Goal: Communication & Community: Answer question/provide support

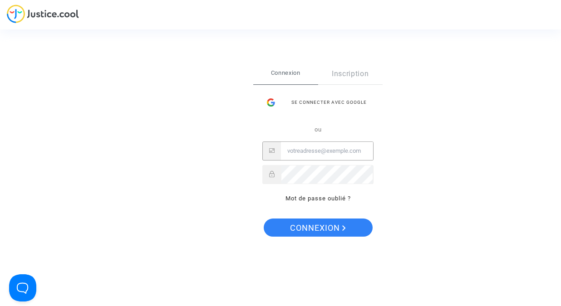
type input "manu.reichert@yahoo.fr"
click at [317, 228] on button "Connexion" at bounding box center [318, 228] width 109 height 18
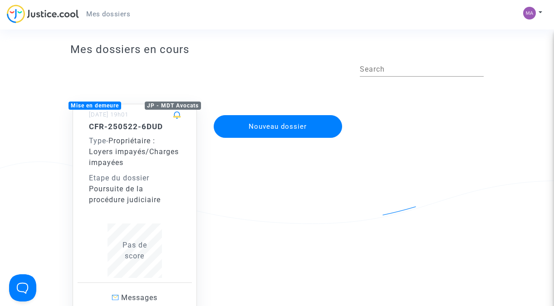
scroll to position [82, 0]
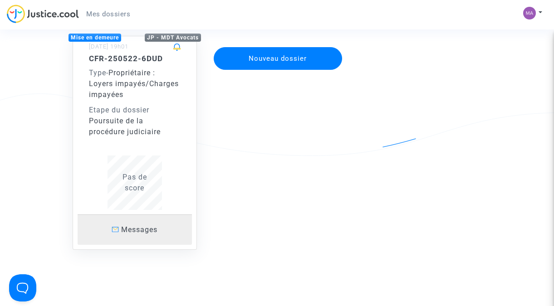
click at [148, 234] on p "Messages" at bounding box center [135, 229] width 114 height 11
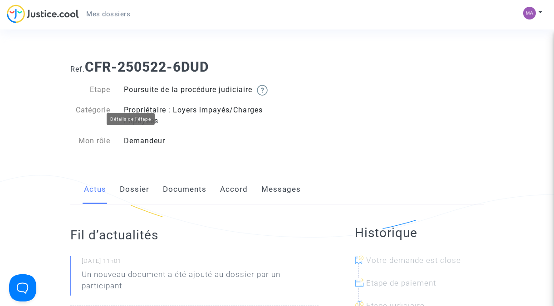
click at [257, 96] on img at bounding box center [262, 90] width 11 height 11
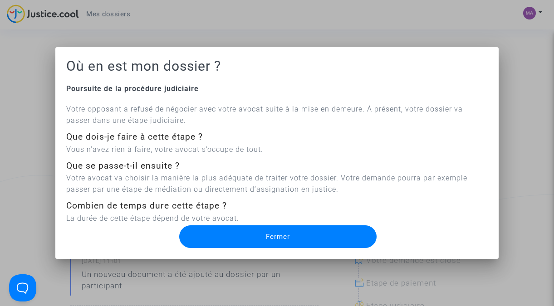
click at [313, 241] on button "Fermer" at bounding box center [277, 237] width 197 height 23
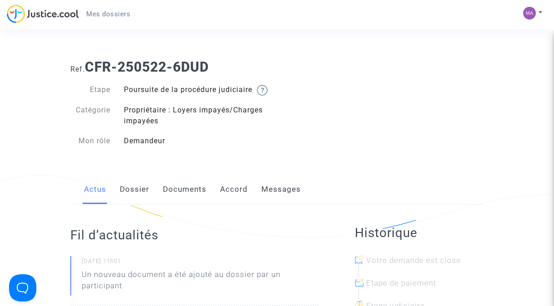
click at [283, 201] on link "Messages" at bounding box center [281, 190] width 39 height 30
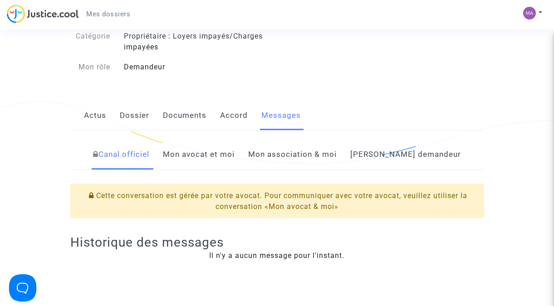
scroll to position [139, 0]
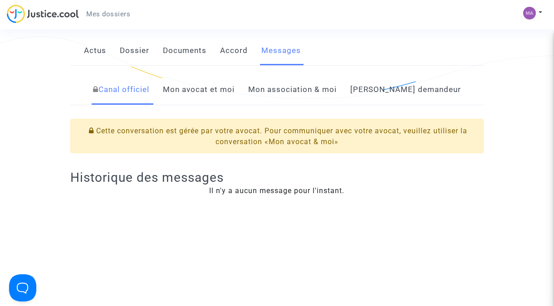
click at [218, 100] on link "Mon avocat et moi" at bounding box center [199, 90] width 72 height 30
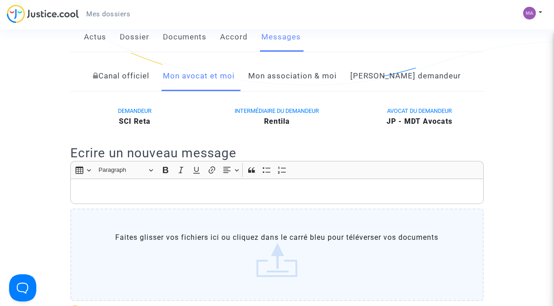
scroll to position [190, 0]
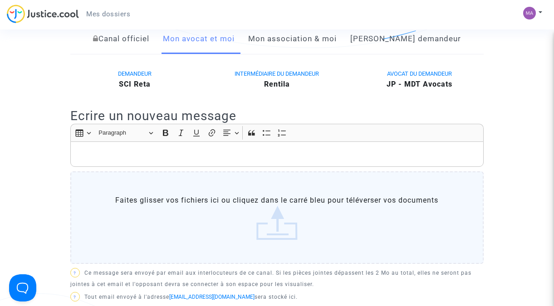
click at [121, 160] on p "Rich Text Editor, main" at bounding box center [277, 154] width 404 height 11
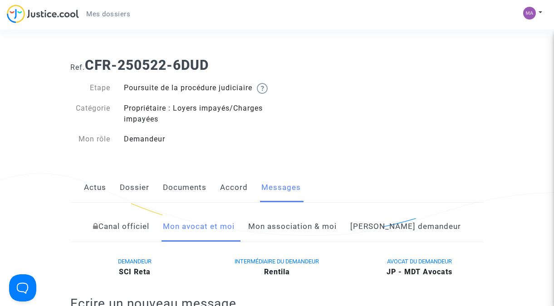
scroll to position [79, 0]
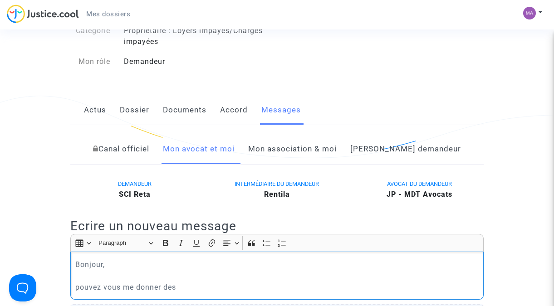
click at [182, 119] on link "Documents" at bounding box center [185, 110] width 44 height 30
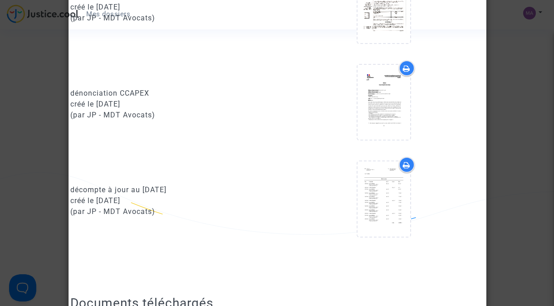
scroll to position [908, 0]
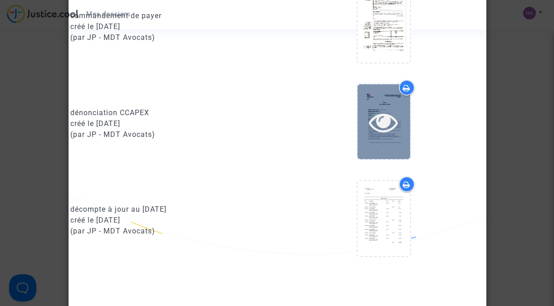
click at [398, 129] on icon at bounding box center [384, 122] width 30 height 29
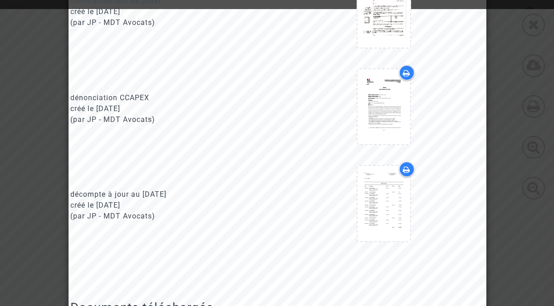
scroll to position [963, 0]
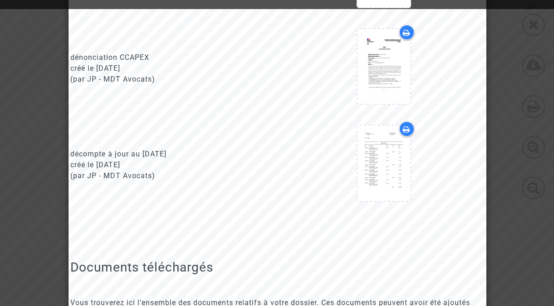
click at [487, 161] on div at bounding box center [384, 165] width 214 height 88
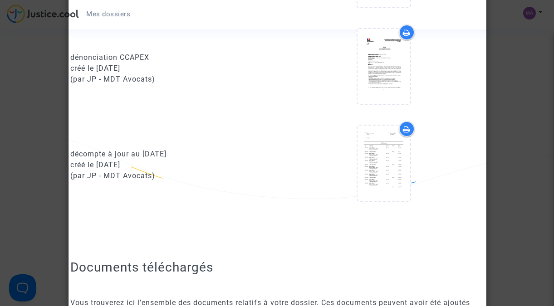
scroll to position [1031, 0]
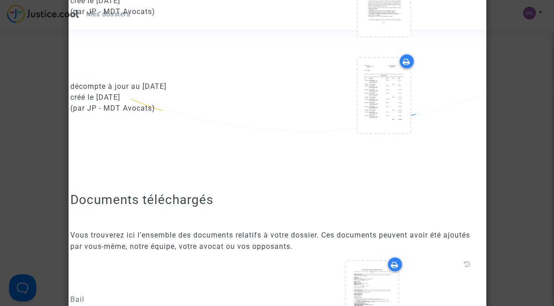
click at [515, 184] on div at bounding box center [277, 153] width 554 height 306
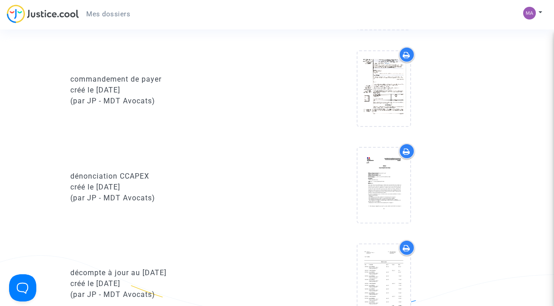
scroll to position [846, 0]
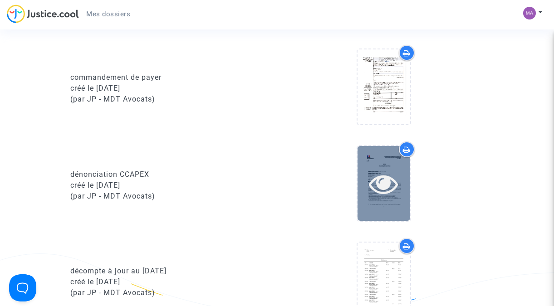
click at [386, 197] on icon at bounding box center [384, 183] width 30 height 29
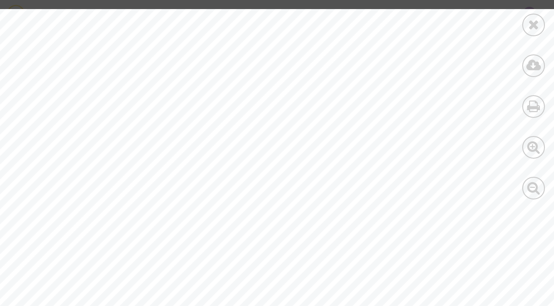
scroll to position [7, 0]
click at [539, 24] on icon at bounding box center [533, 25] width 11 height 14
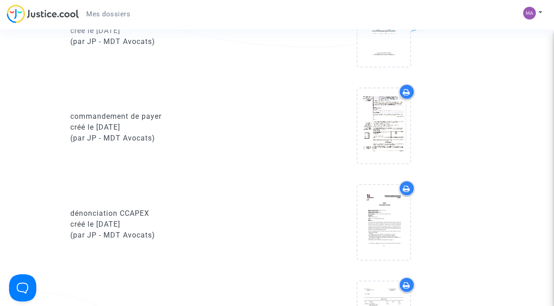
scroll to position [792, 0]
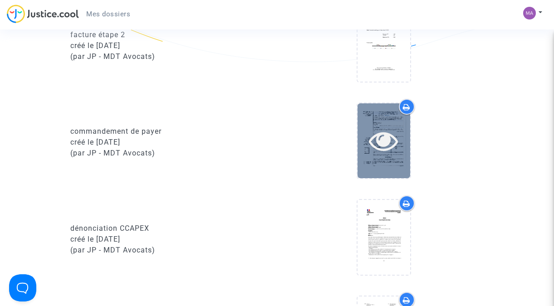
click at [387, 155] on icon at bounding box center [384, 140] width 30 height 29
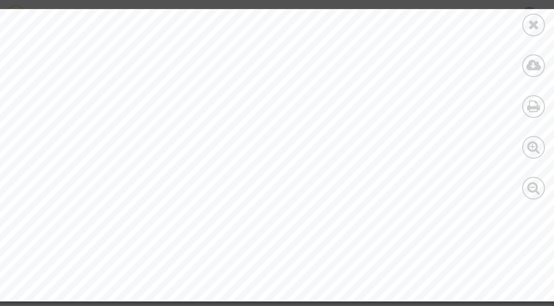
scroll to position [1746, 0]
click at [528, 28] on icon at bounding box center [533, 25] width 11 height 14
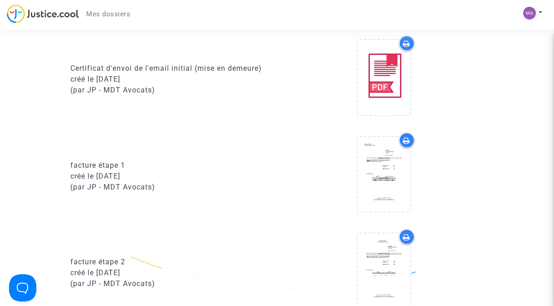
scroll to position [0, 0]
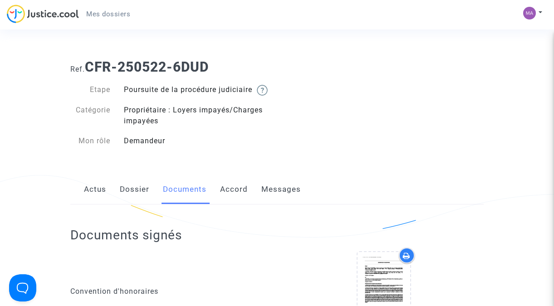
click at [275, 205] on link "Messages" at bounding box center [281, 190] width 39 height 30
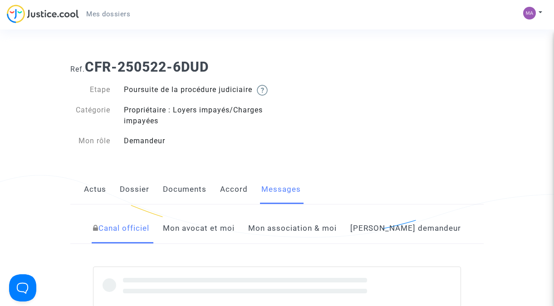
scroll to position [159, 0]
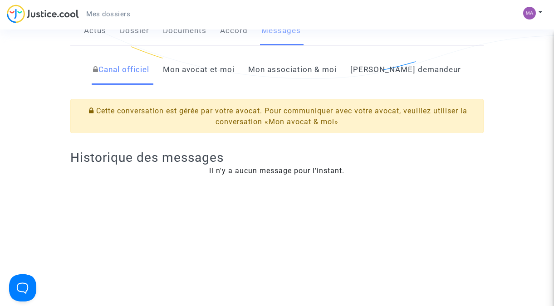
click at [223, 79] on link "Mon avocat et moi" at bounding box center [199, 70] width 72 height 30
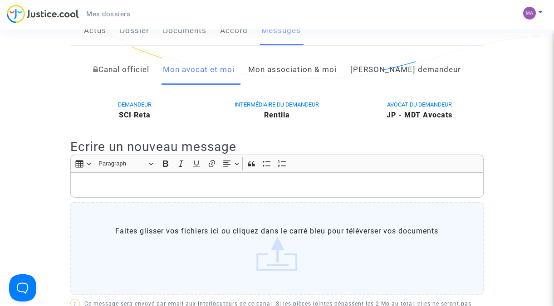
click at [170, 198] on div "Rich Text Editor, main" at bounding box center [277, 185] width 414 height 25
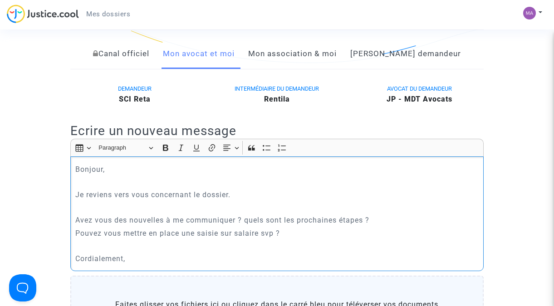
scroll to position [423, 0]
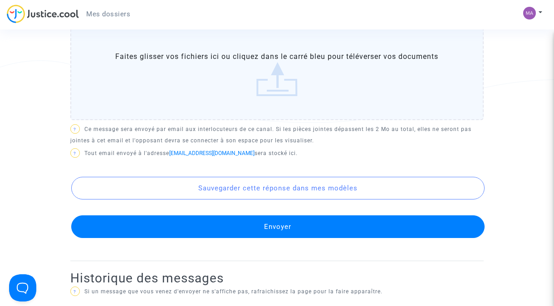
click at [296, 238] on button "Envoyer" at bounding box center [278, 227] width 414 height 23
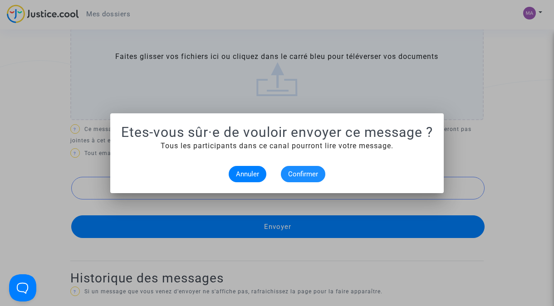
click at [316, 175] on span "Confirmer" at bounding box center [303, 174] width 30 height 8
